Goal: Information Seeking & Learning: Find specific page/section

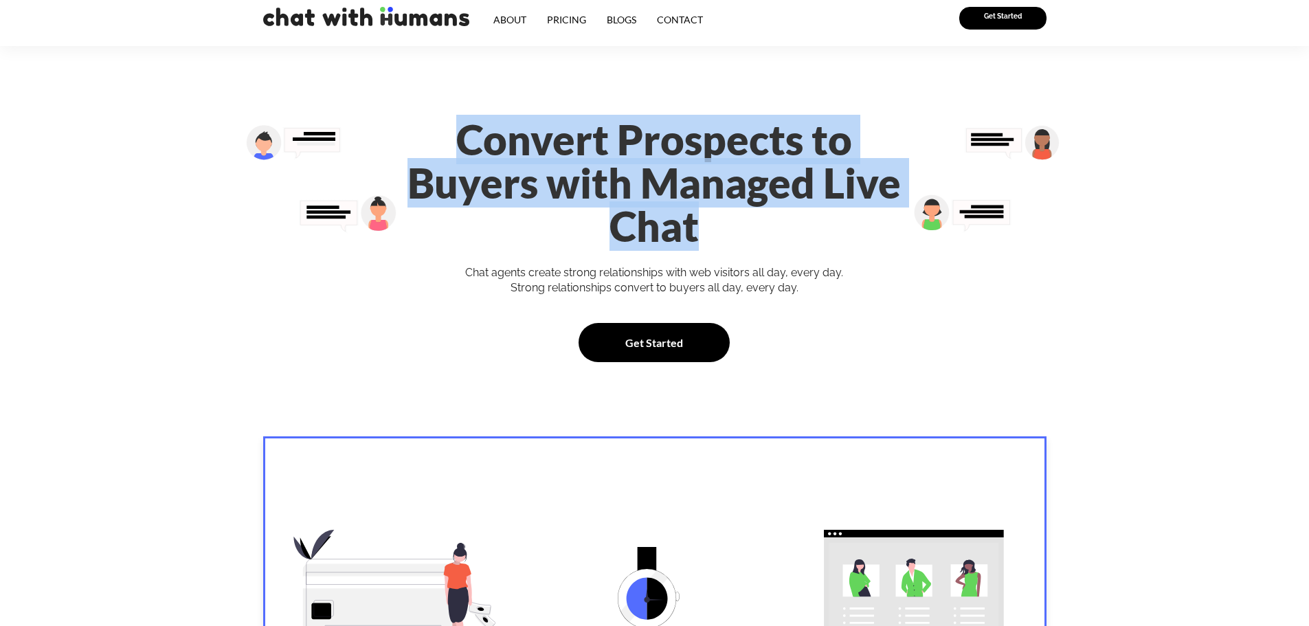
drag, startPoint x: 388, startPoint y: 136, endPoint x: 891, endPoint y: 194, distance: 506.3
click at [891, 194] on h1 "Convert Prospects to Buyers with Managed Live Chat" at bounding box center [653, 183] width 533 height 130
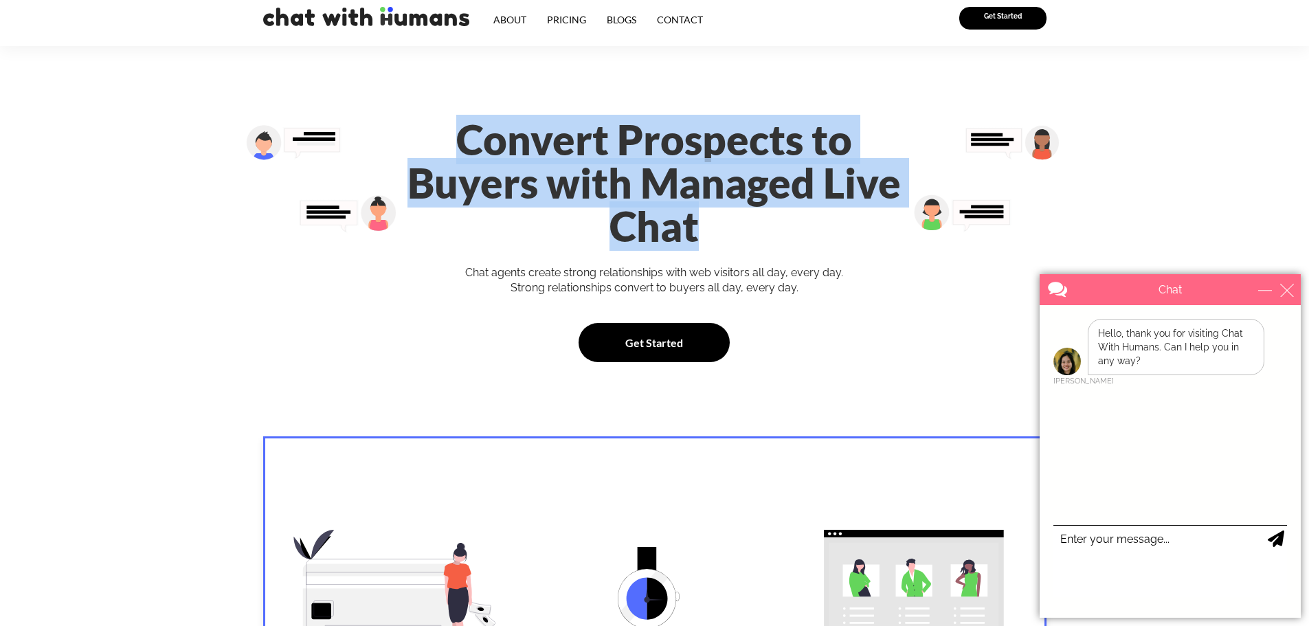
click at [788, 170] on h1 "Convert Prospects to Buyers with Managed Live Chat" at bounding box center [653, 183] width 533 height 130
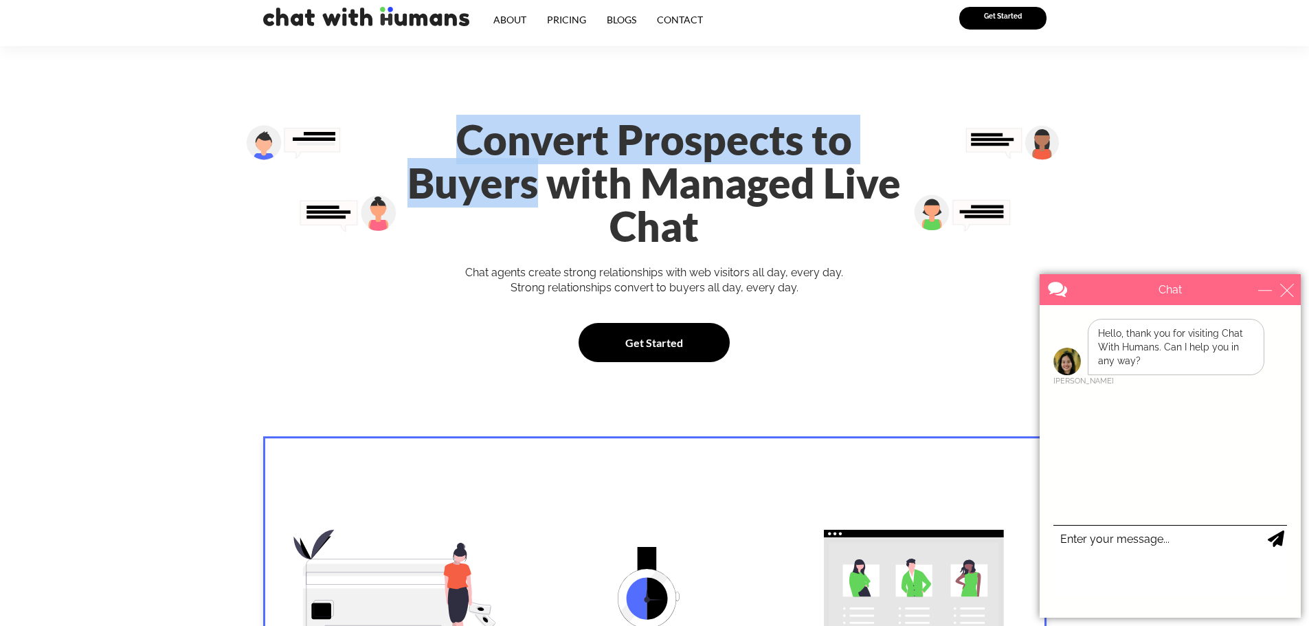
drag, startPoint x: 387, startPoint y: 133, endPoint x: 921, endPoint y: 144, distance: 533.9
click at [921, 144] on div "Convert Prospects to Buyers with Managed Live Chat Chat agents create strong re…" at bounding box center [654, 240] width 547 height 258
copy h1 "Convert Prospects to Buyers"
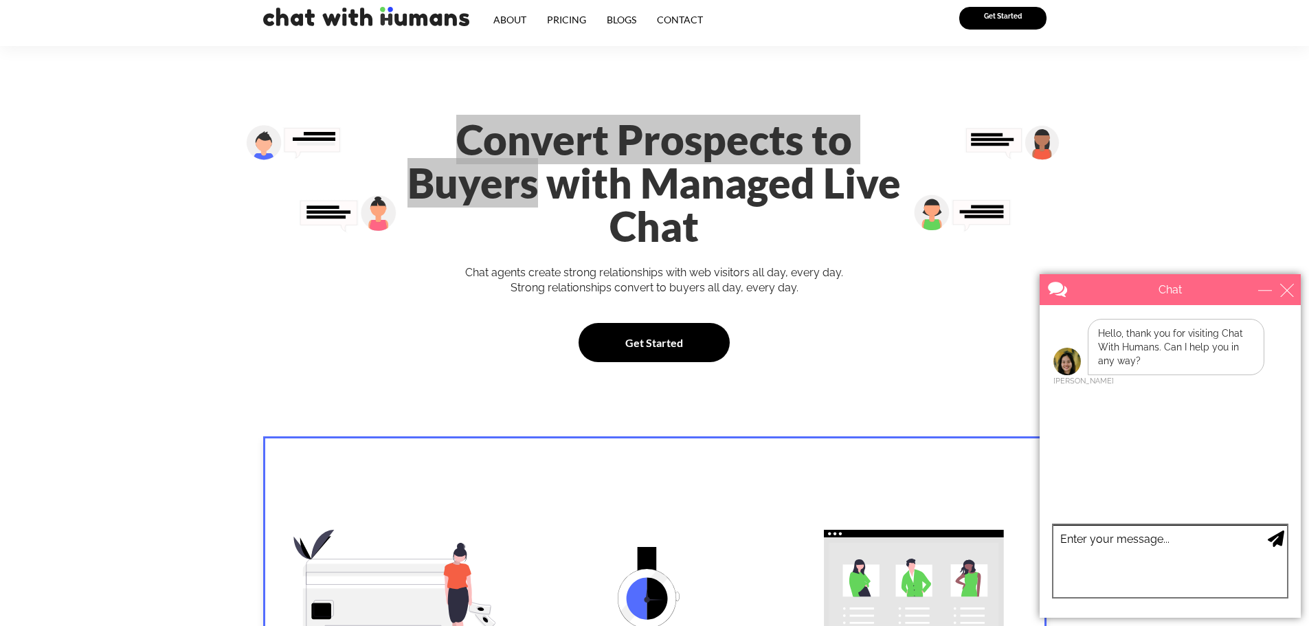
click at [1101, 541] on textarea "type your message" at bounding box center [1170, 561] width 234 height 72
type textarea "hey"
type textarea "whats the price?"
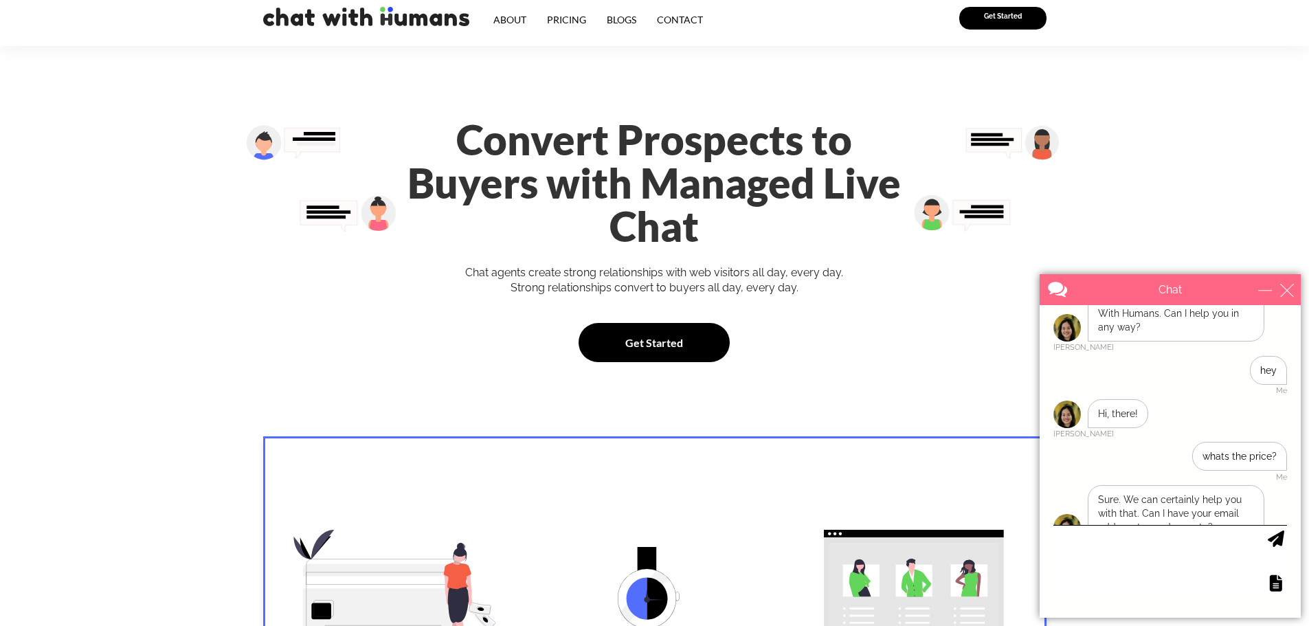
click at [910, 323] on div "Get Started" at bounding box center [653, 342] width 533 height 39
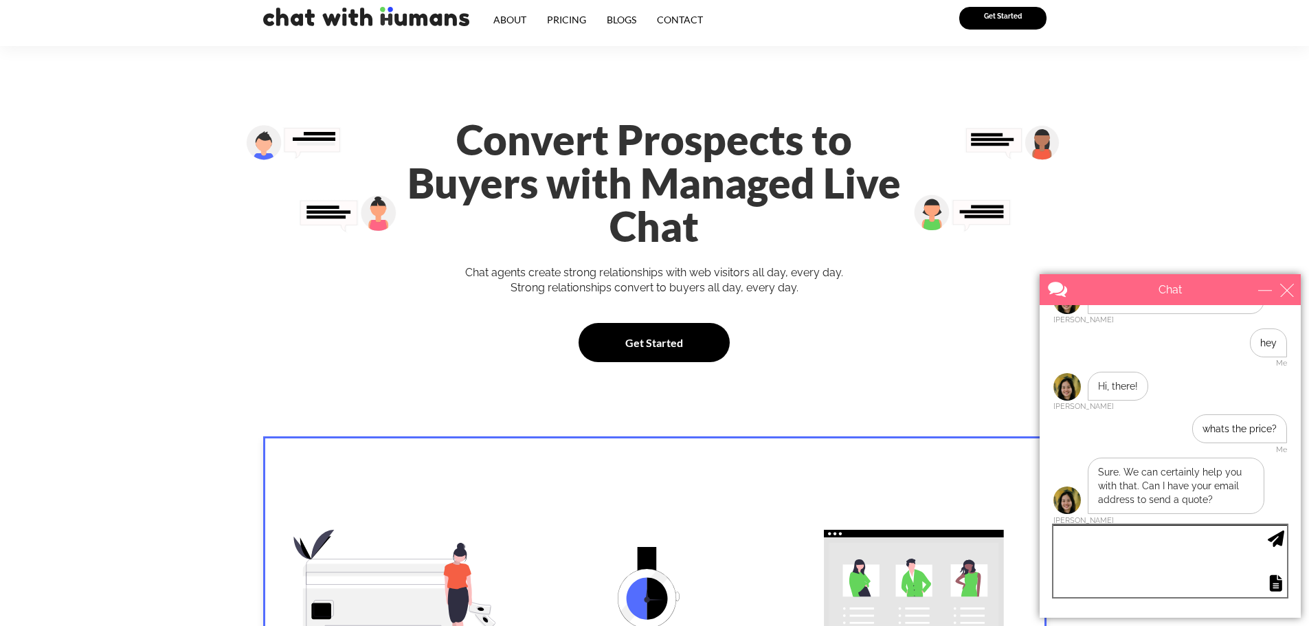
click at [1127, 541] on textarea "type your message" at bounding box center [1170, 561] width 234 height 72
type textarea "first i wanna know the priceing, possible?"
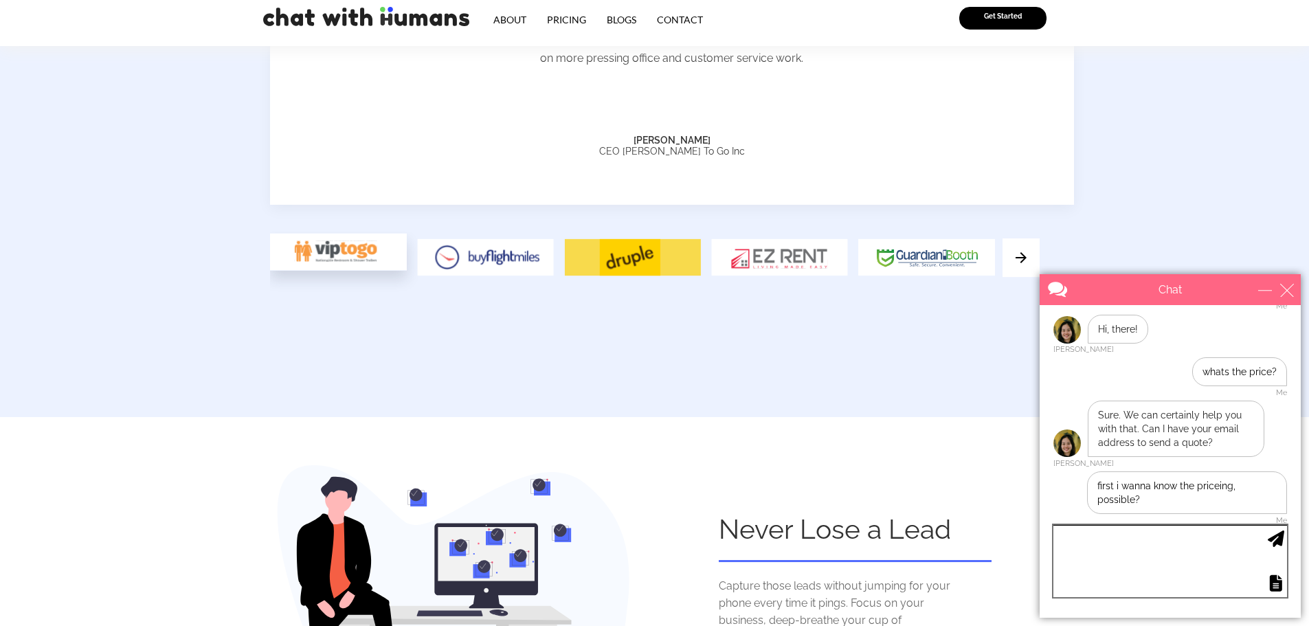
scroll to position [1511, 0]
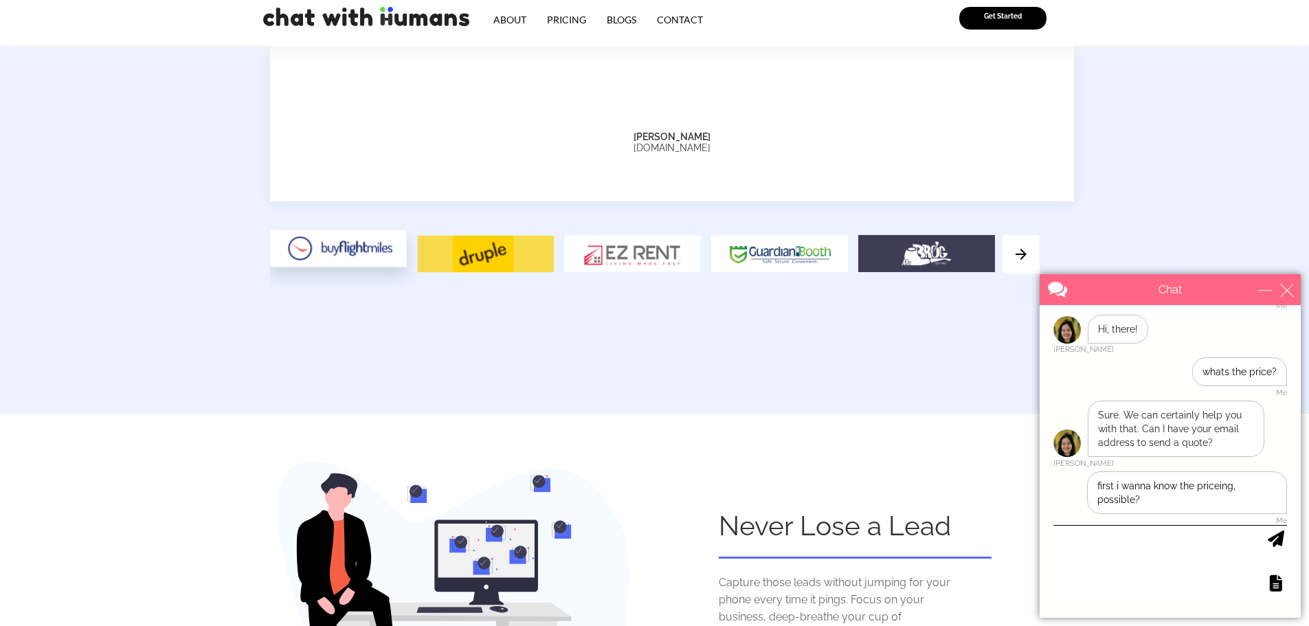
click at [1018, 235] on img at bounding box center [1020, 254] width 37 height 39
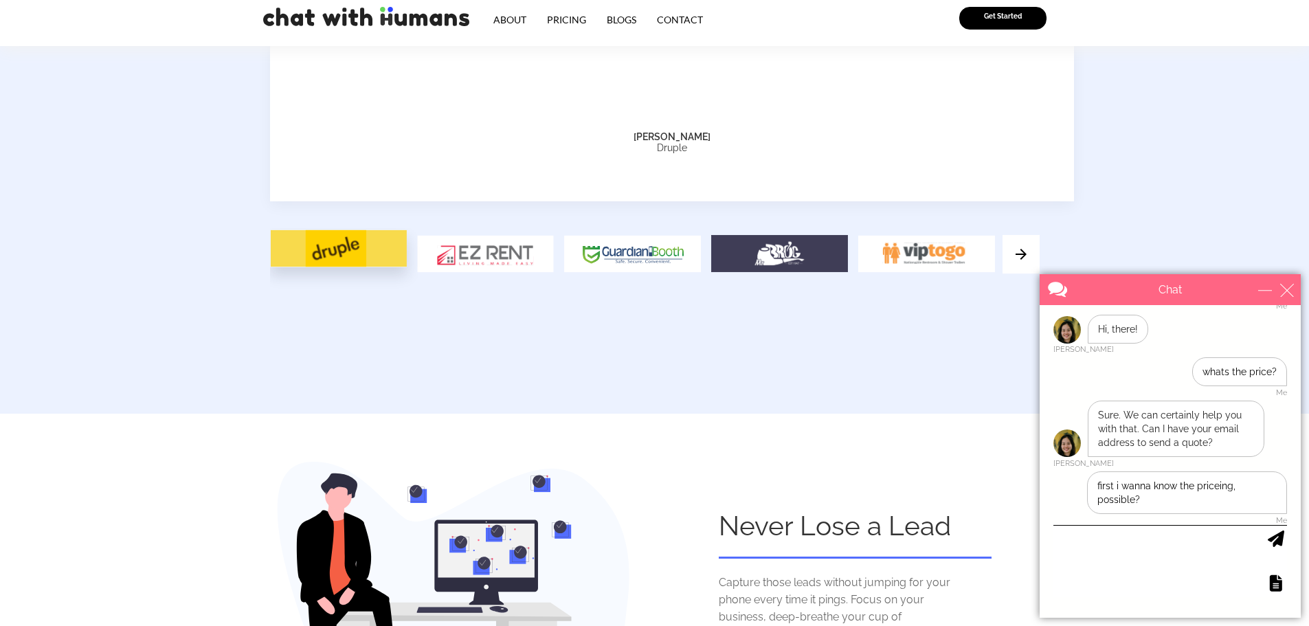
click at [1022, 235] on img at bounding box center [1020, 254] width 37 height 39
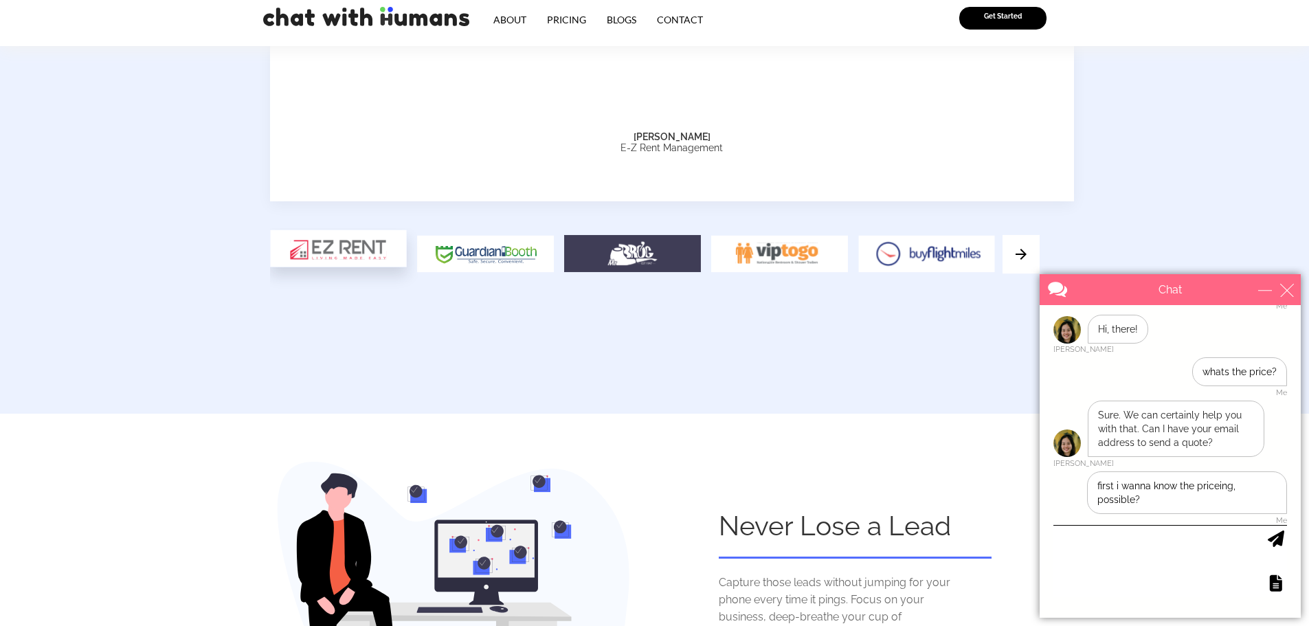
click at [1022, 235] on img at bounding box center [1020, 254] width 37 height 39
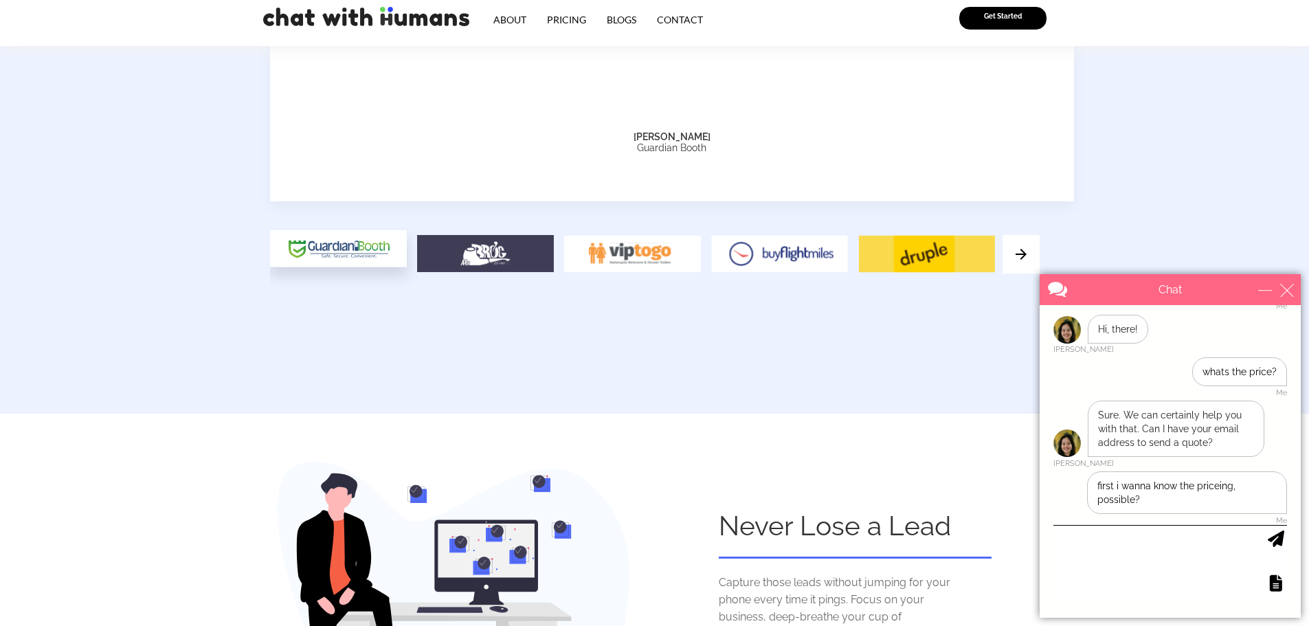
click at [1019, 235] on img at bounding box center [1020, 254] width 37 height 39
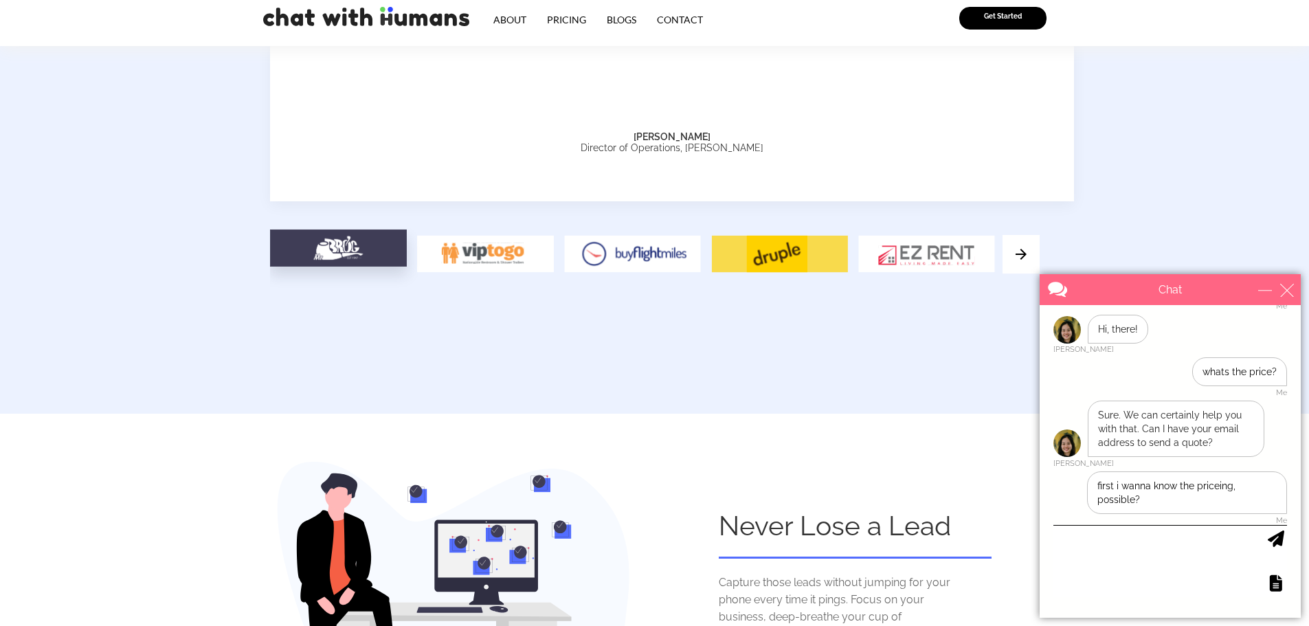
click at [744, 235] on img at bounding box center [779, 254] width 137 height 38
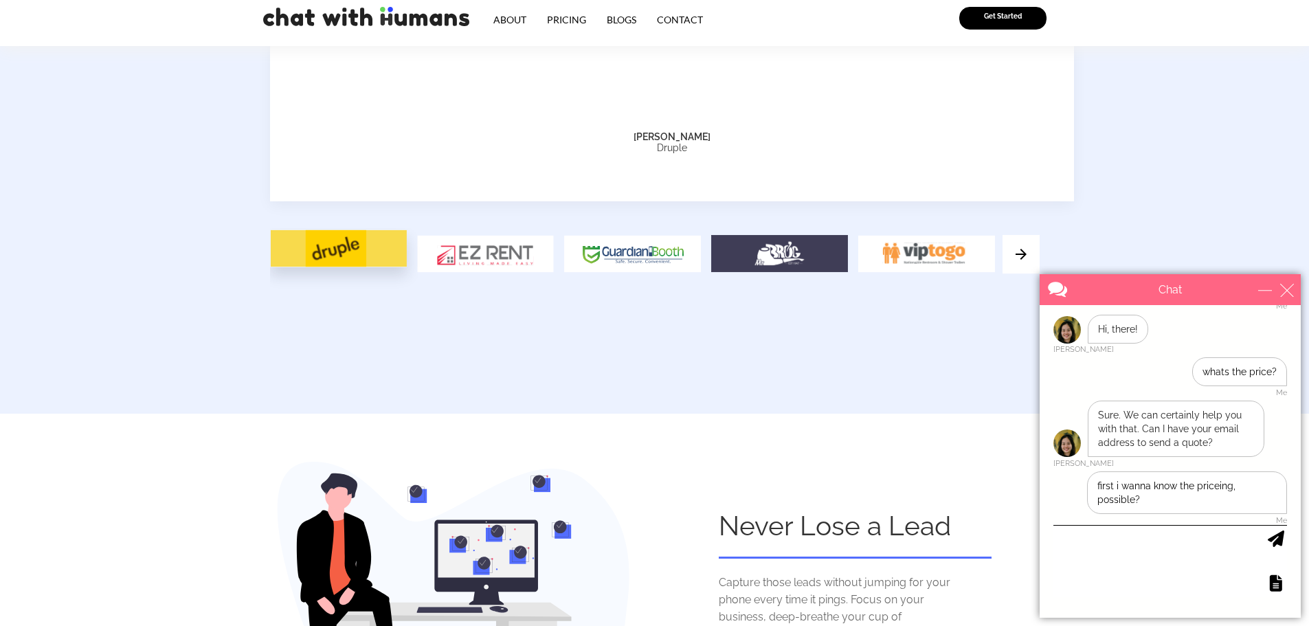
click at [774, 235] on img at bounding box center [779, 253] width 137 height 37
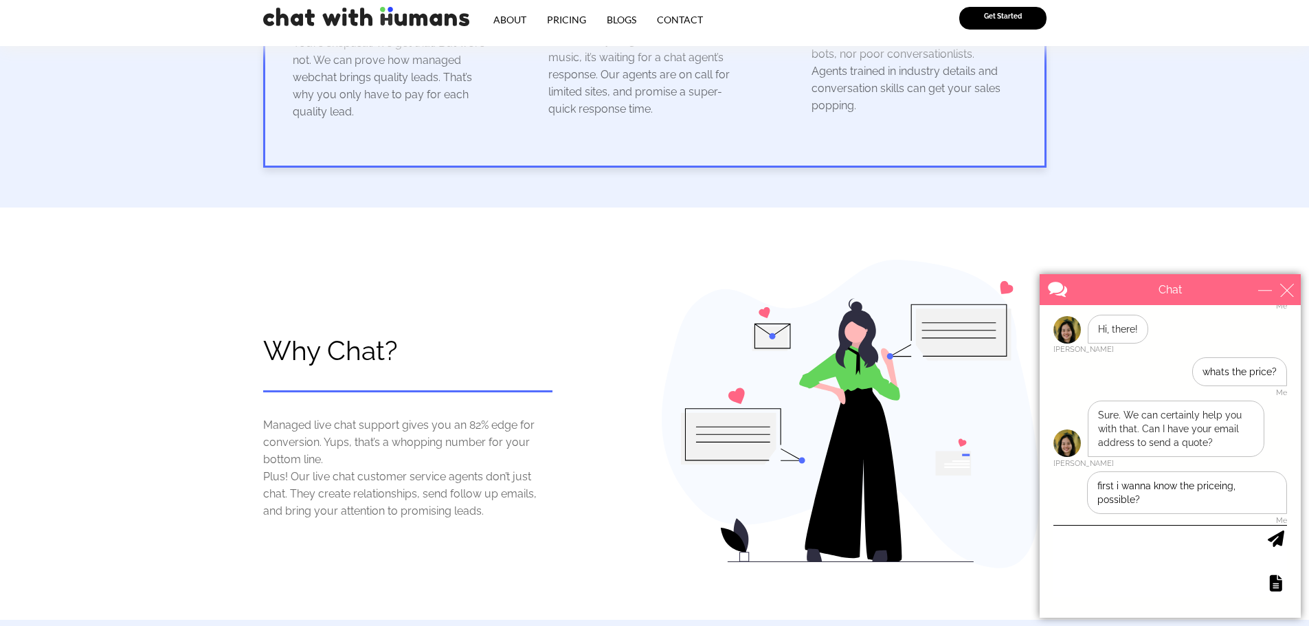
scroll to position [0, 0]
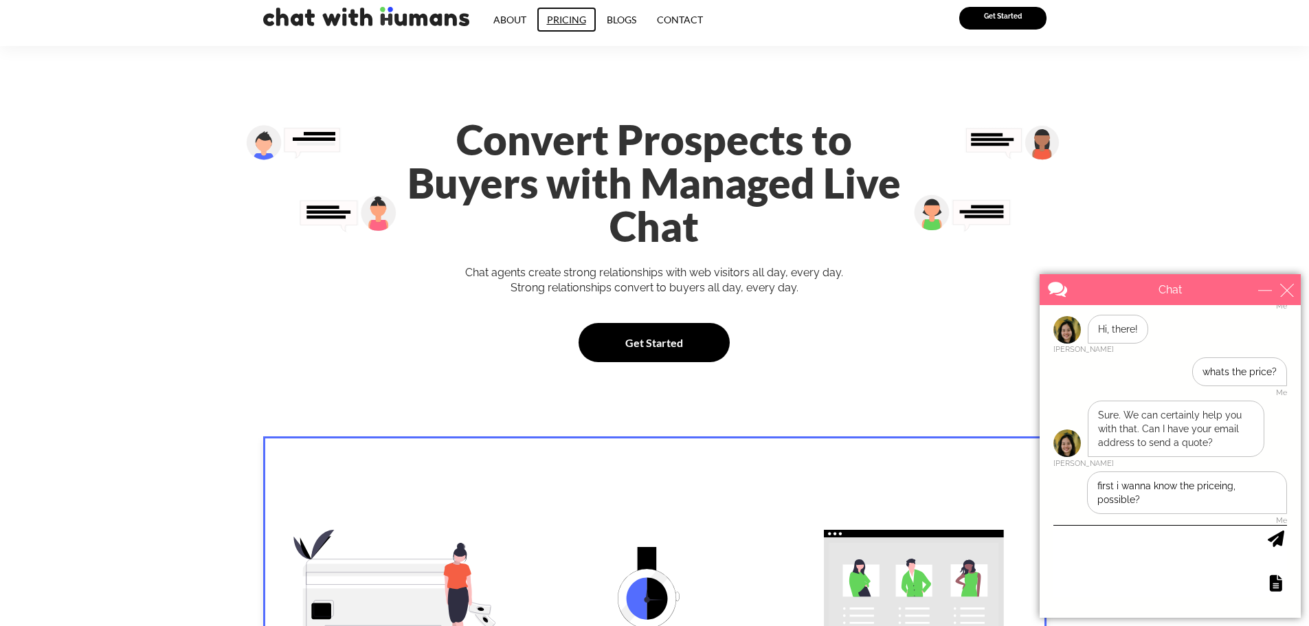
click at [545, 16] on link "Pricing" at bounding box center [567, 19] width 60 height 25
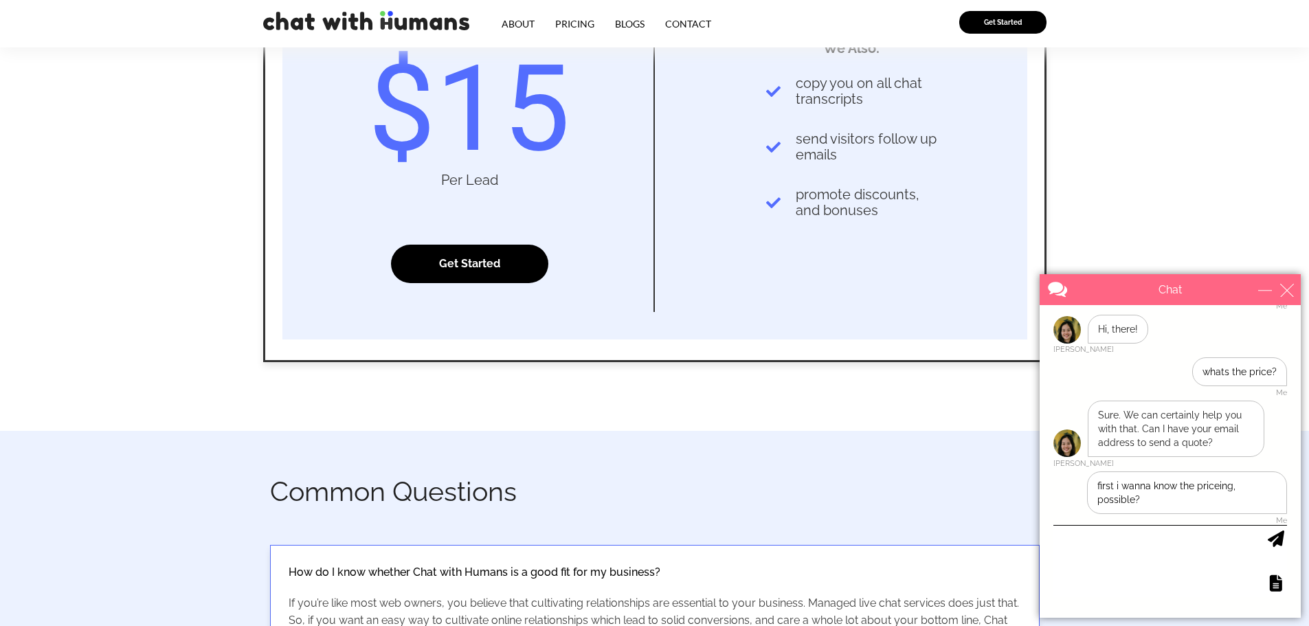
scroll to position [275, 0]
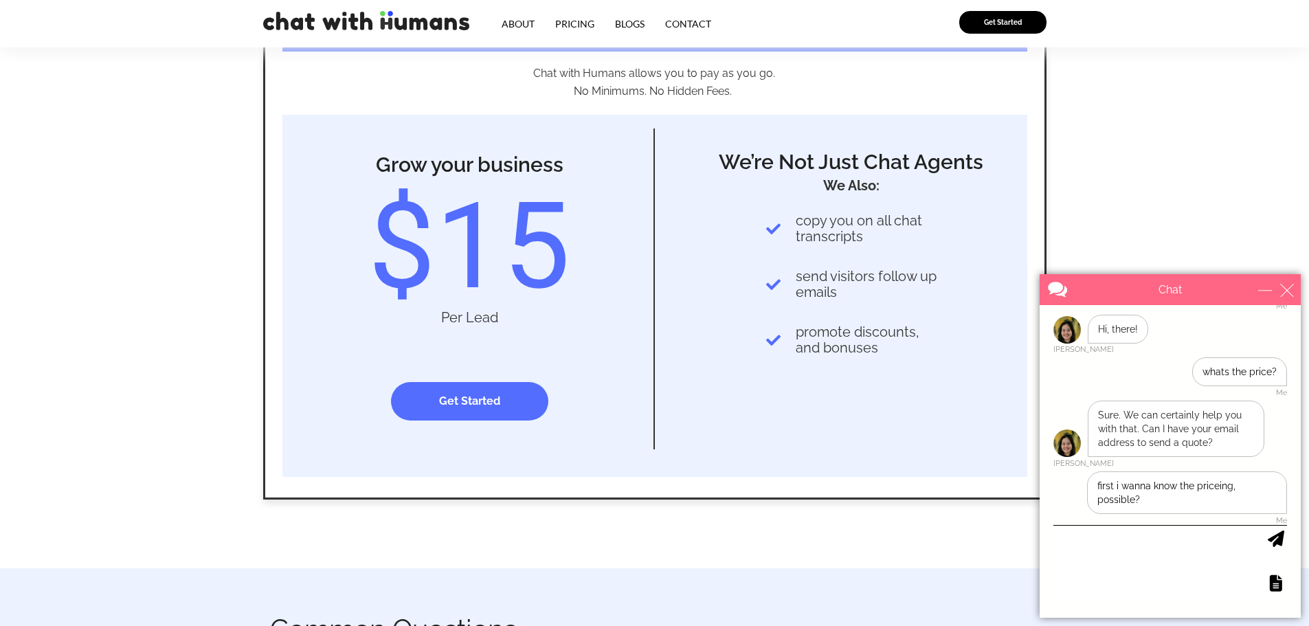
click at [460, 396] on span "Get Started" at bounding box center [469, 401] width 61 height 11
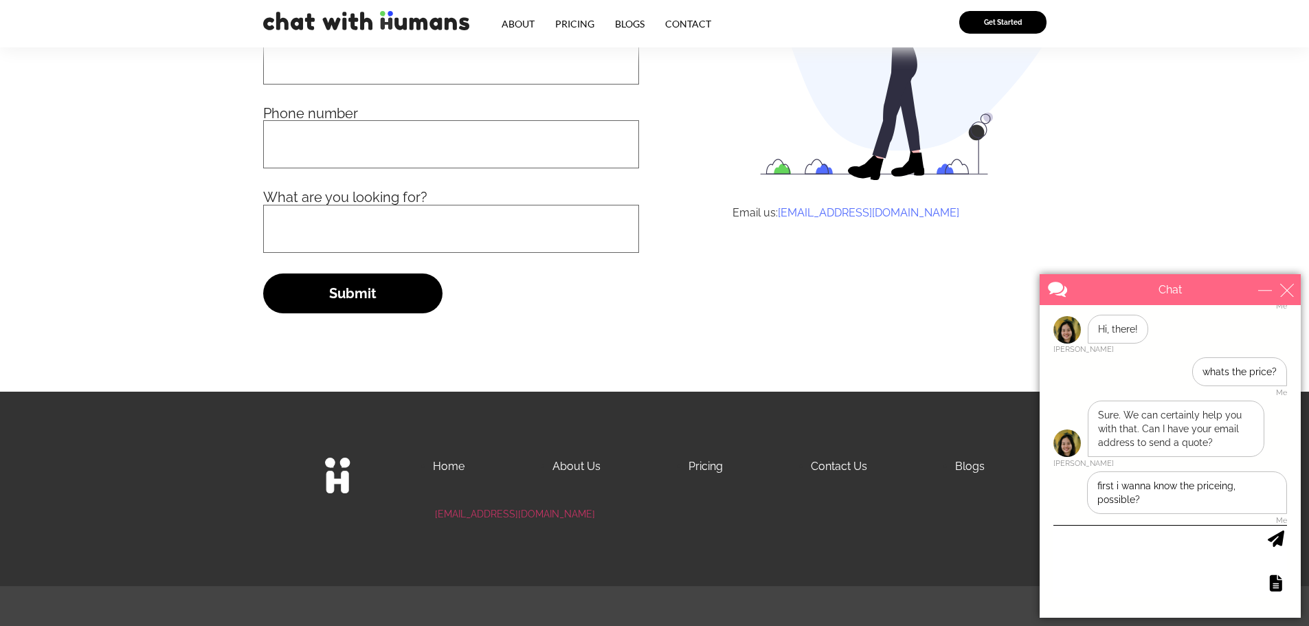
scroll to position [216, 0]
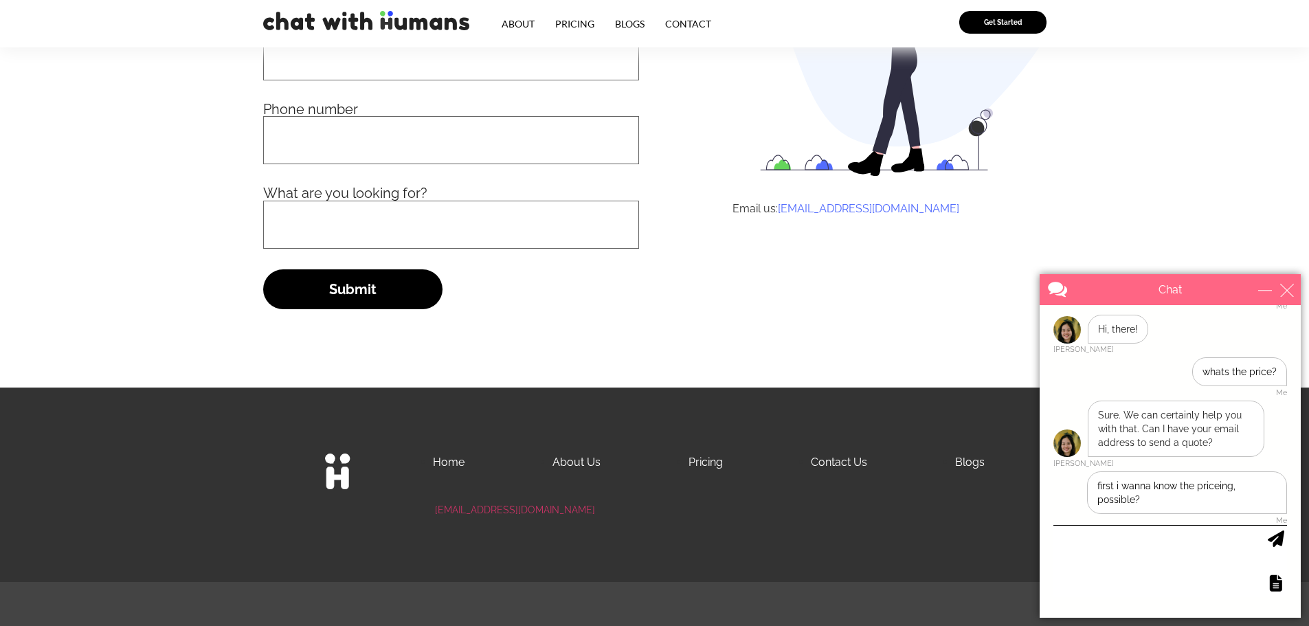
click at [589, 461] on link "About Us" at bounding box center [576, 461] width 48 height 13
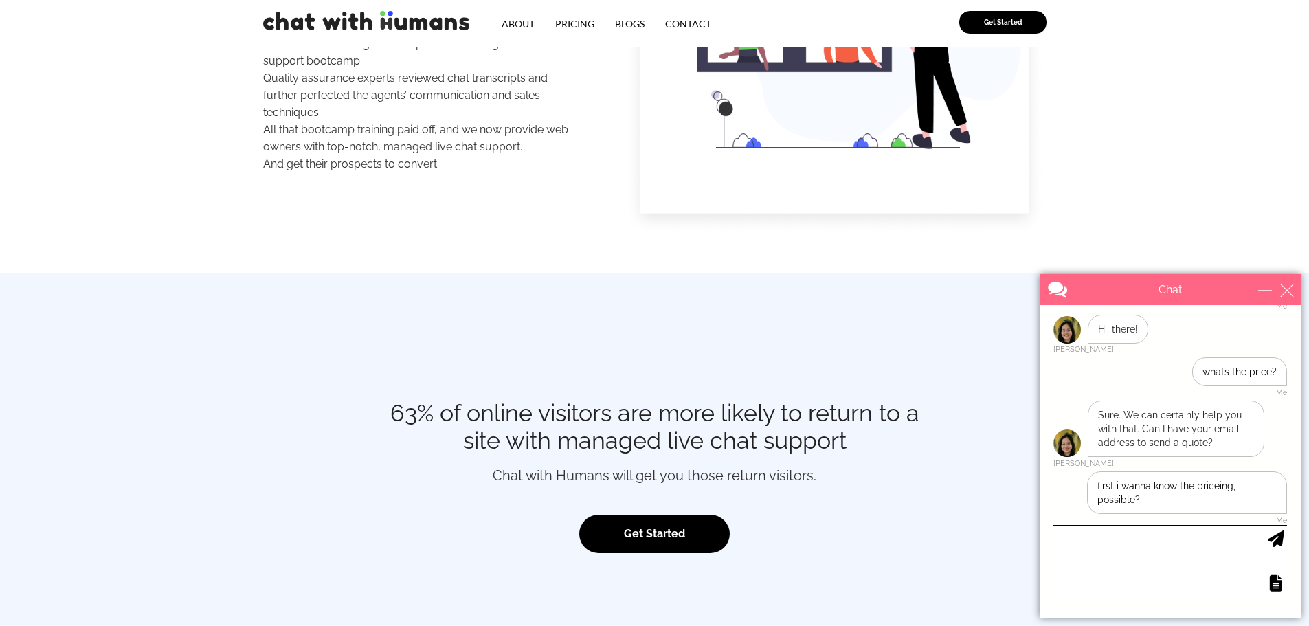
scroll to position [1946, 0]
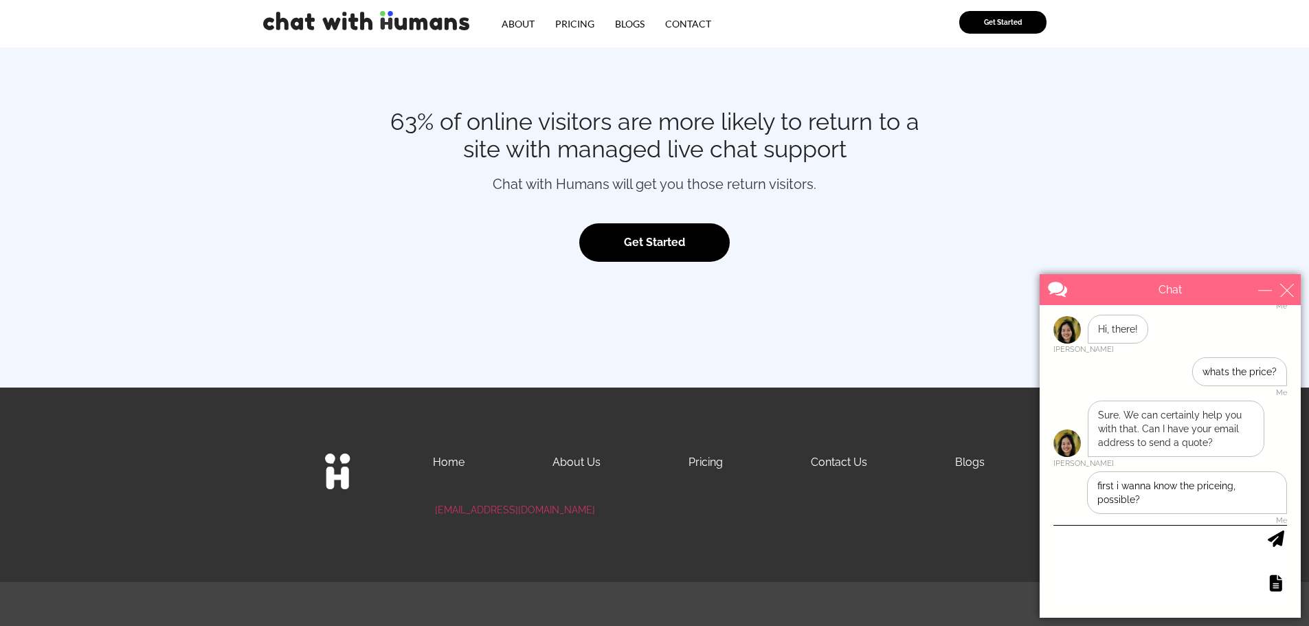
click at [954, 460] on ul "Home About Us Pricing Contact Us Blogs" at bounding box center [694, 461] width 579 height 17
click at [968, 461] on link "Blogs" at bounding box center [970, 461] width 30 height 13
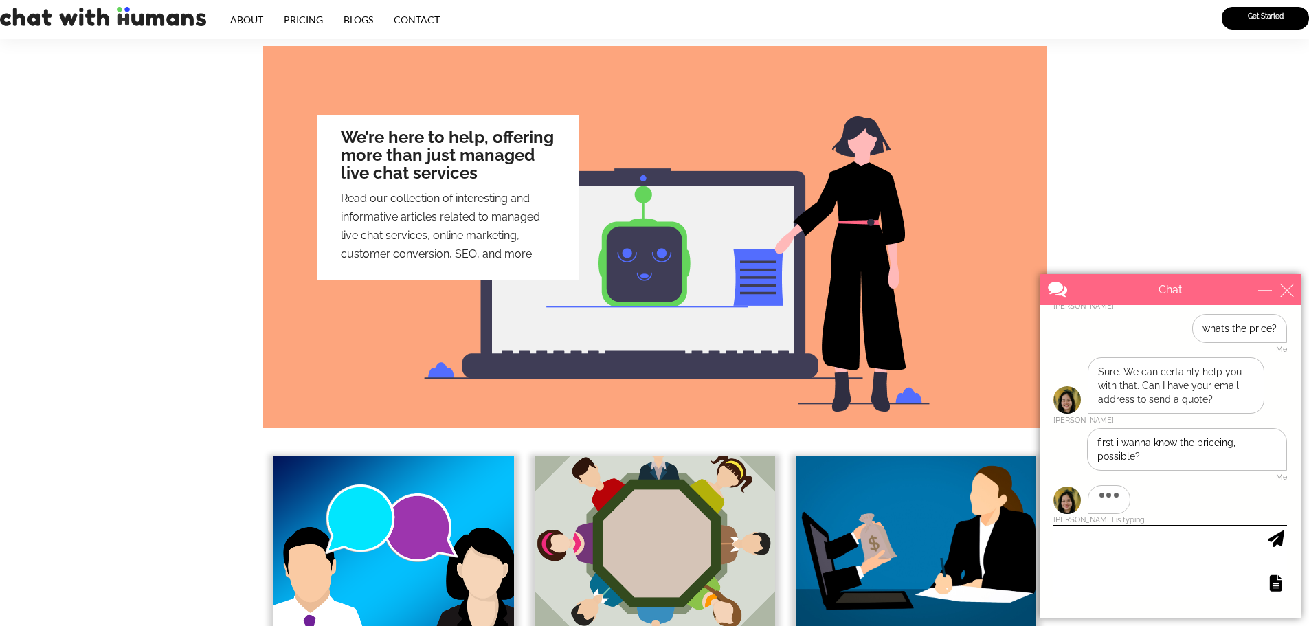
click at [365, 163] on h3 "We’re here to help, offering more than just managed live chat services" at bounding box center [448, 155] width 214 height 54
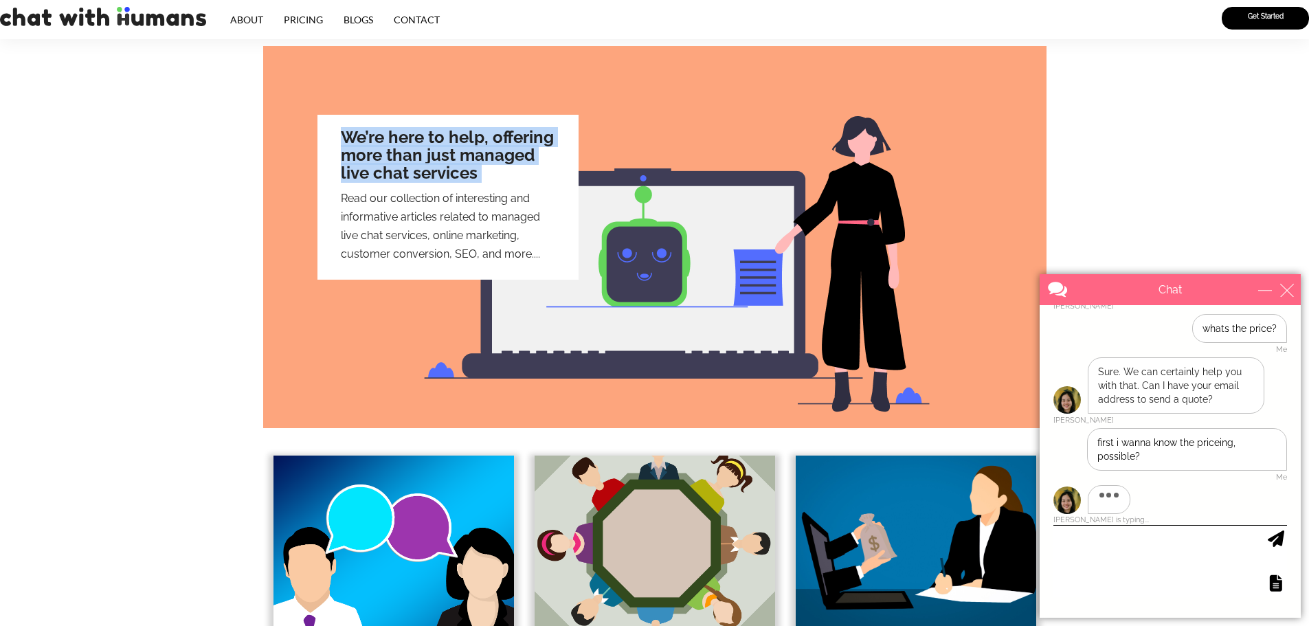
click at [365, 163] on h3 "We’re here to help, offering more than just managed live chat services" at bounding box center [448, 155] width 214 height 54
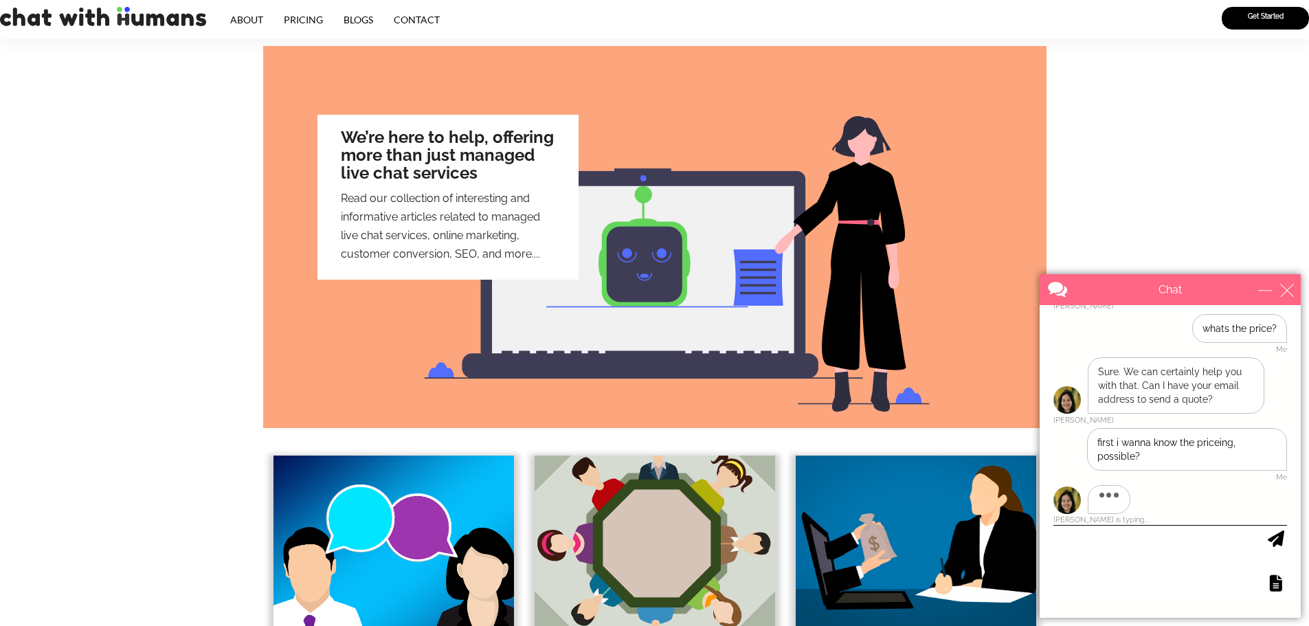
click at [390, 200] on p "Read our collection of interesting and informative articles related to managed …" at bounding box center [448, 226] width 214 height 74
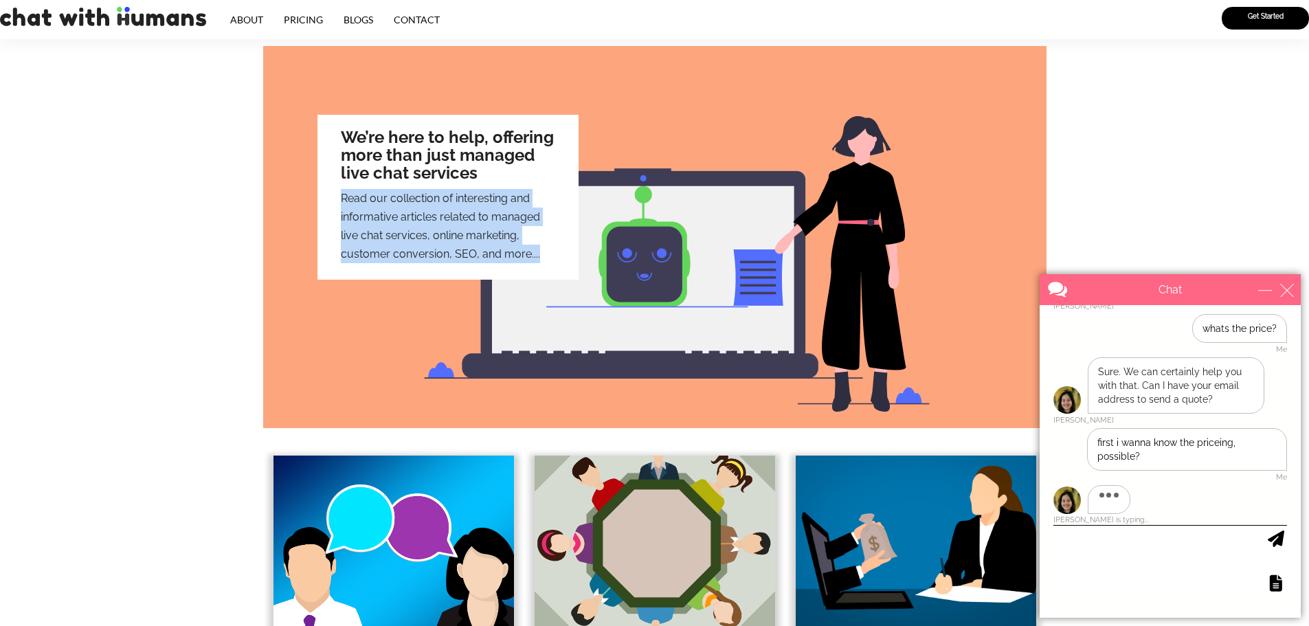
click at [390, 200] on p "Read our collection of interesting and informative articles related to managed …" at bounding box center [448, 226] width 214 height 74
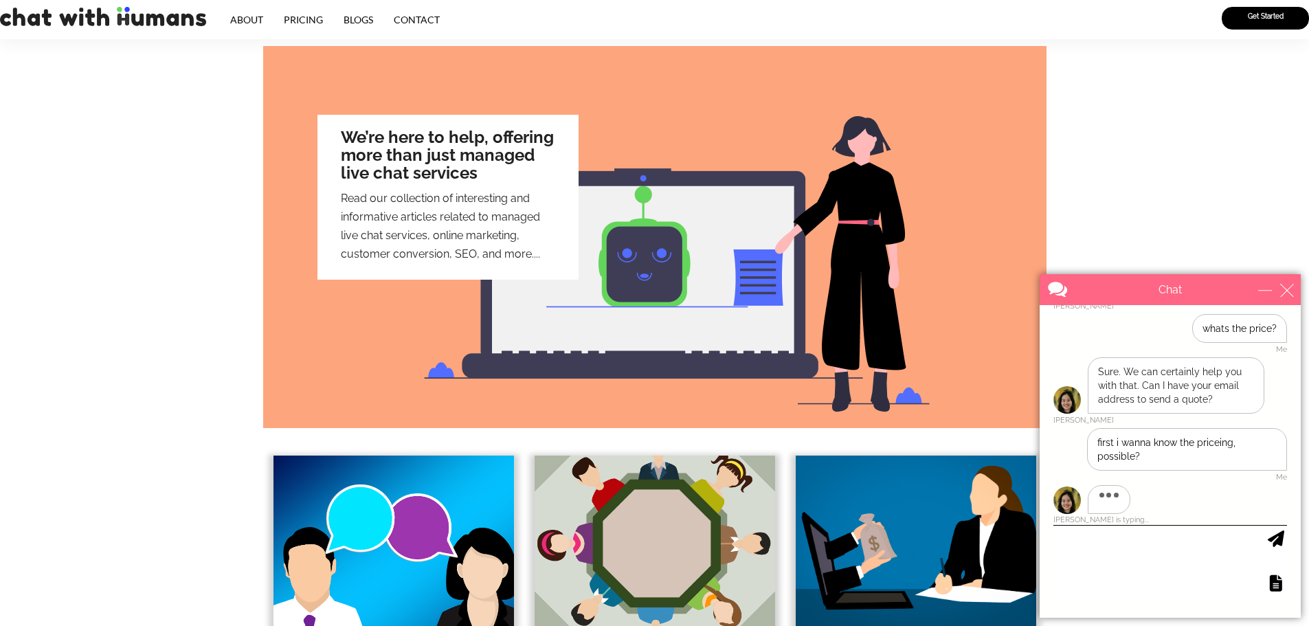
click at [311, 214] on div "We’re here to help, offering more than just managed live chat services Read our…" at bounding box center [654, 237] width 783 height 382
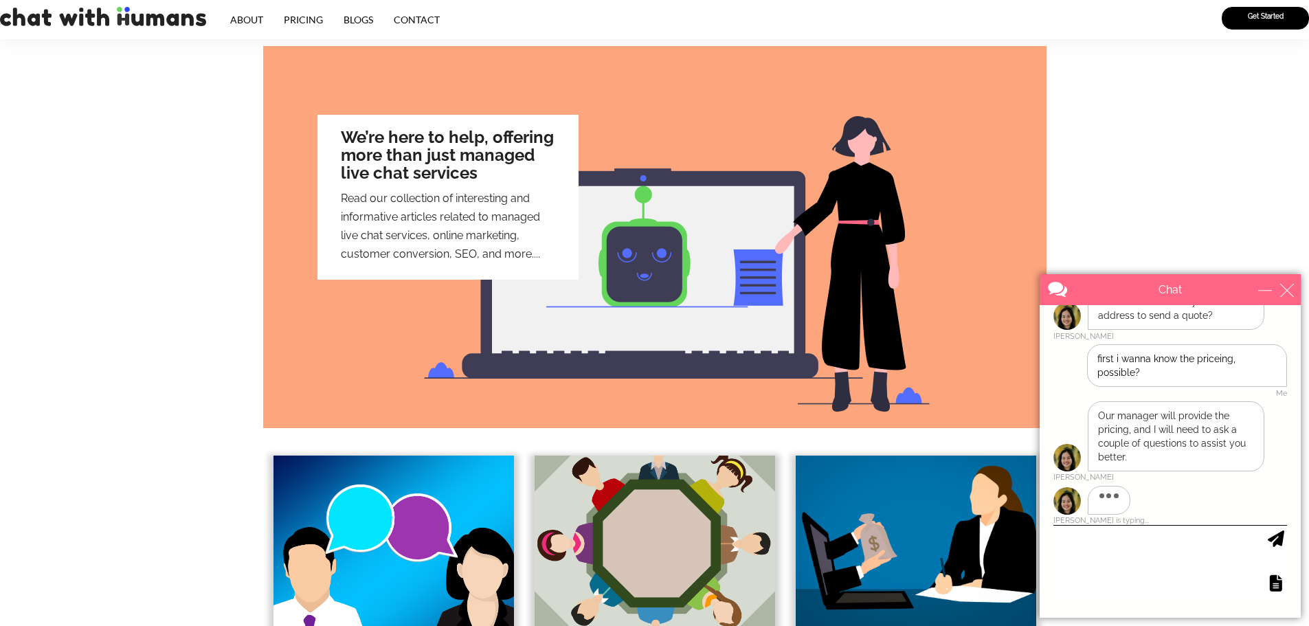
scroll to position [249, 0]
click at [1287, 289] on div "close" at bounding box center [1287, 290] width 14 height 14
type input "Continue Chat"
type input "End Chat"
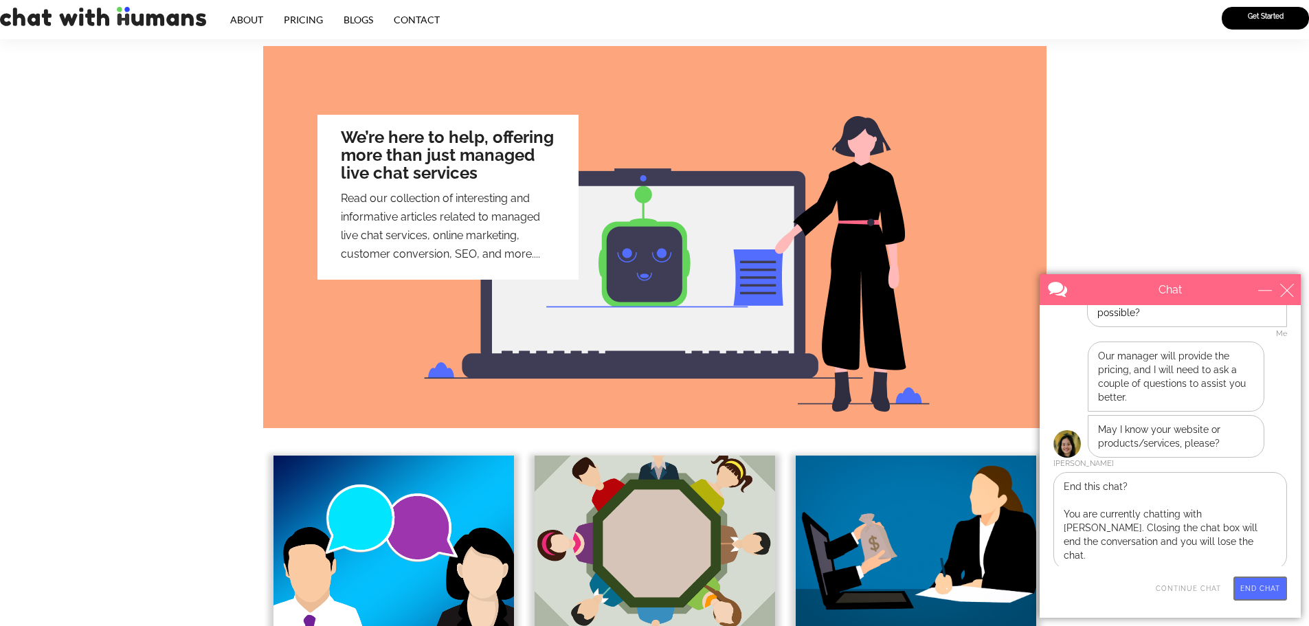
click at [1274, 586] on input "End Chat" at bounding box center [1260, 588] width 54 height 24
